Goal: Find specific page/section: Find specific page/section

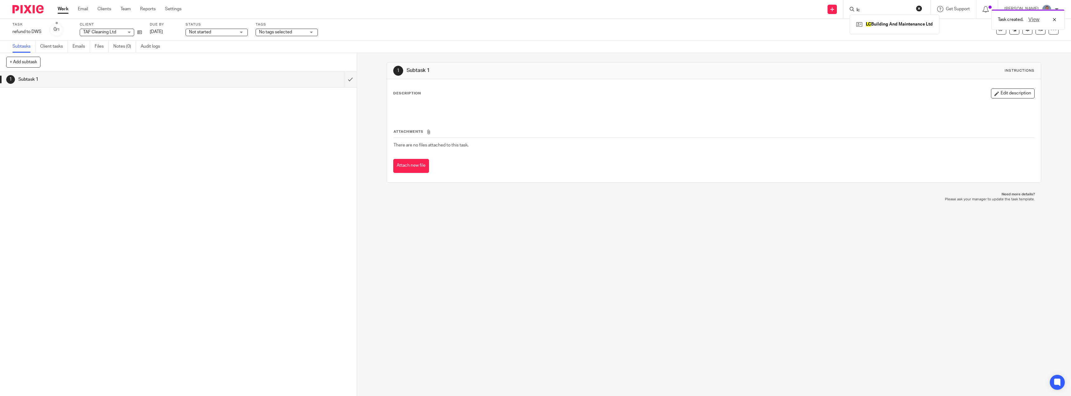
type input "lc"
click at [907, 24] on div "Task created. View" at bounding box center [800, 18] width 529 height 24
click at [882, 13] on div "Task created. View" at bounding box center [800, 18] width 529 height 24
click at [1056, 19] on div "View" at bounding box center [1041, 19] width 35 height 7
click at [876, 11] on input "Search" at bounding box center [884, 10] width 56 height 6
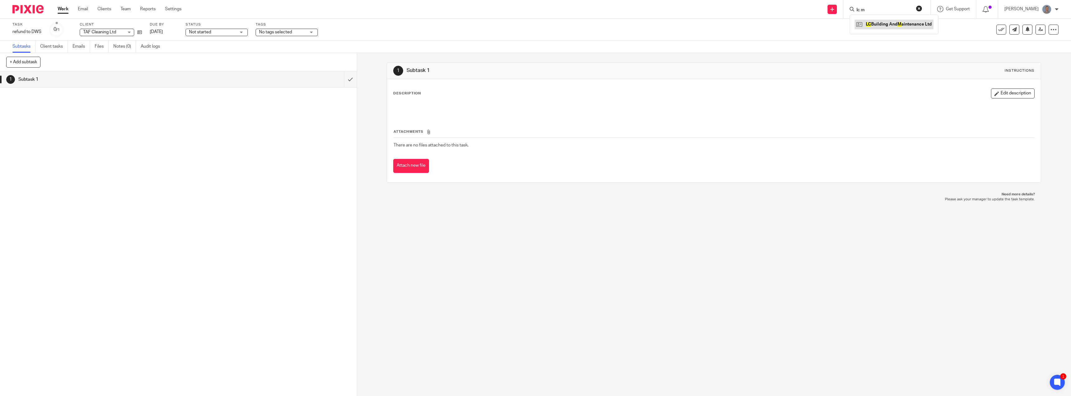
type input "lc m"
click at [883, 23] on link at bounding box center [894, 24] width 79 height 9
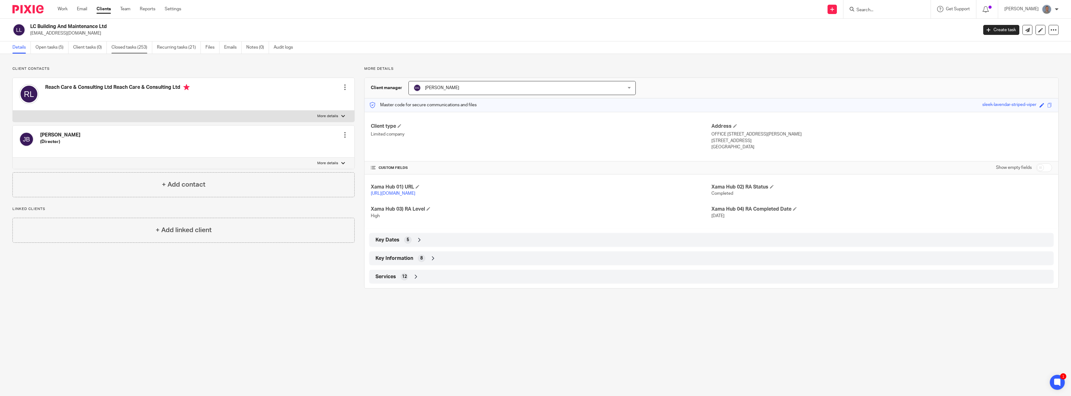
click at [140, 47] on link "Closed tasks (253)" at bounding box center [131, 47] width 41 height 12
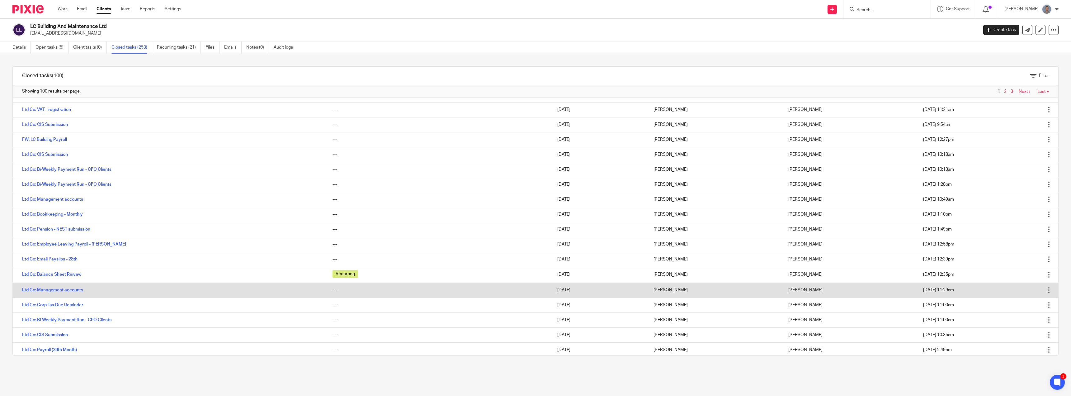
scroll to position [841, 0]
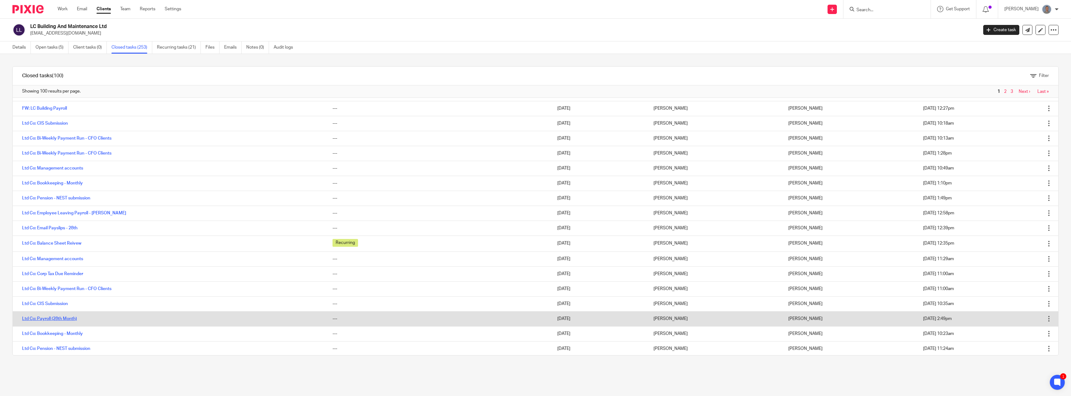
click at [62, 319] on link "Ltd Co: Payroll (28th Month)" at bounding box center [49, 318] width 55 height 4
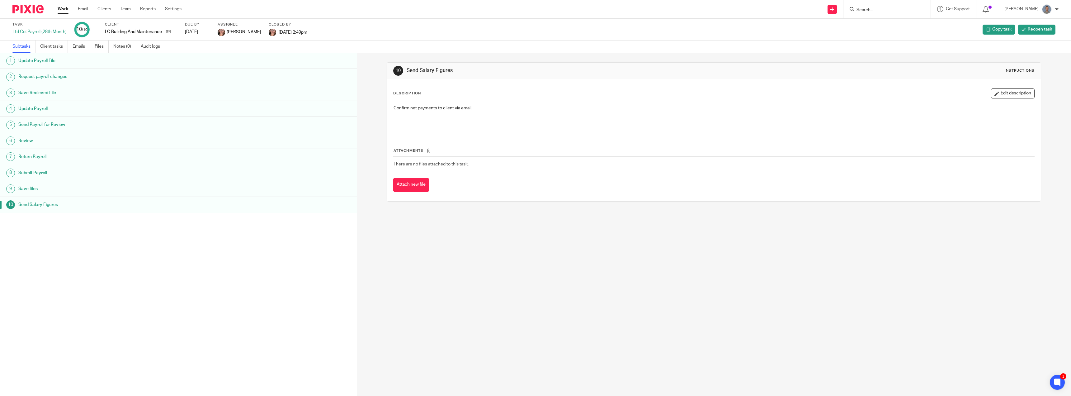
click at [456, 335] on div "10 Send Salary Figures Instructions Description Edit description Confirm net pa…" at bounding box center [714, 224] width 714 height 343
click at [153, 47] on link "Audit logs" at bounding box center [153, 46] width 24 height 12
